Goal: Navigation & Orientation: Understand site structure

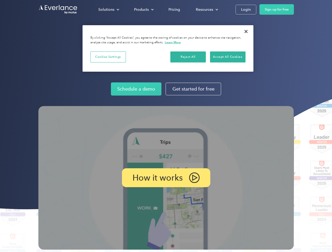
click at [166, 126] on img at bounding box center [165, 178] width 255 height 144
click at [109, 9] on div "Solutions" at bounding box center [106, 9] width 16 height 7
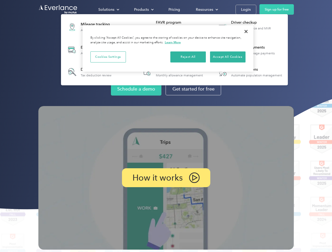
click at [143, 9] on div "Products" at bounding box center [141, 9] width 15 height 7
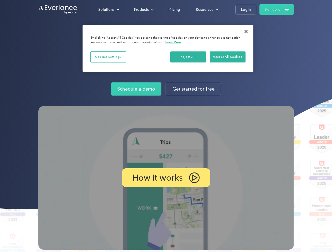
click at [206, 9] on div "Resources" at bounding box center [204, 9] width 17 height 7
click at [166, 178] on p "How it works" at bounding box center [157, 178] width 50 height 6
click at [108, 57] on button "Cookies Settings" at bounding box center [107, 56] width 35 height 11
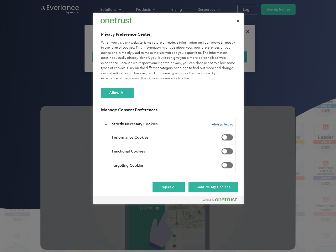
click at [188, 57] on div "When you visit any website, it may store or retrieve information on your browse…" at bounding box center [168, 60] width 135 height 41
click at [228, 57] on div "When you visit any website, it may store or retrieve information on your browse…" at bounding box center [168, 60] width 135 height 41
click at [246, 32] on div at bounding box center [168, 126] width 336 height 252
